Goal: Task Accomplishment & Management: Use online tool/utility

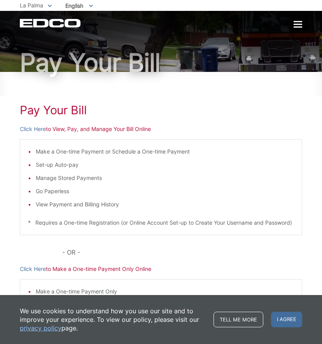
scroll to position [39, 0]
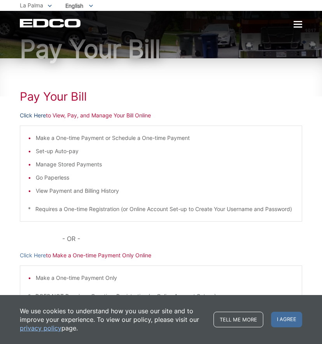
click at [44, 115] on link "Click Here" at bounding box center [33, 115] width 26 height 9
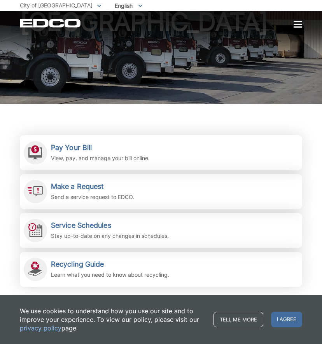
scroll to position [117, 0]
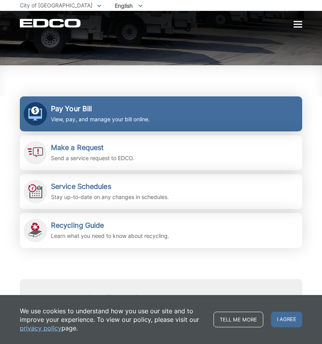
click at [77, 109] on h2 "Pay Your Bill" at bounding box center [100, 109] width 99 height 9
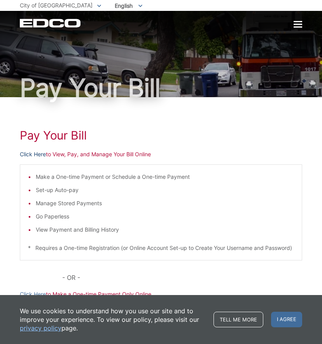
click at [42, 153] on link "Click Here" at bounding box center [33, 154] width 26 height 9
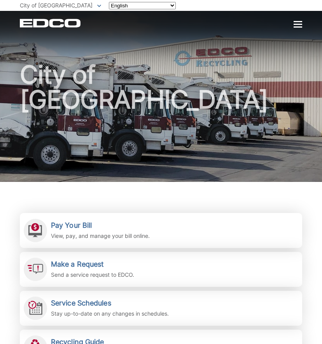
scroll to position [117, 0]
